Goal: Task Accomplishment & Management: Complete application form

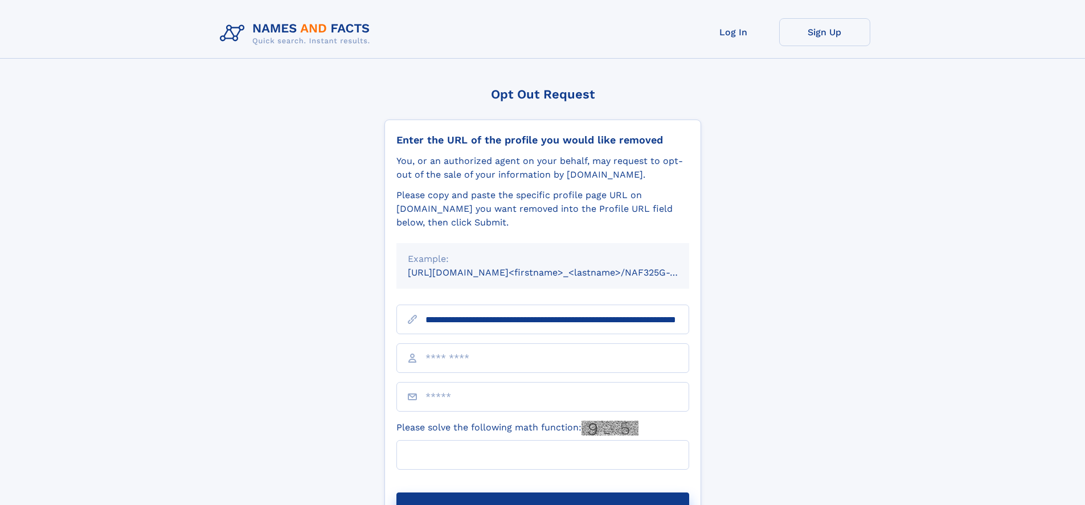
scroll to position [0, 108]
type input "**********"
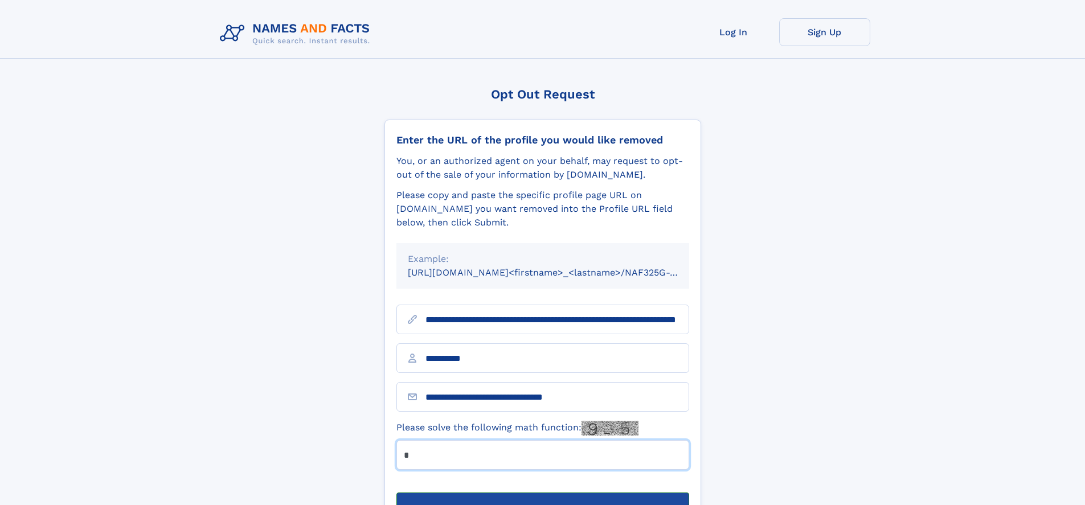
type input "*"
click at [542, 492] on button "Submit Opt Out Request" at bounding box center [542, 510] width 293 height 36
